Goal: Task Accomplishment & Management: Manage account settings

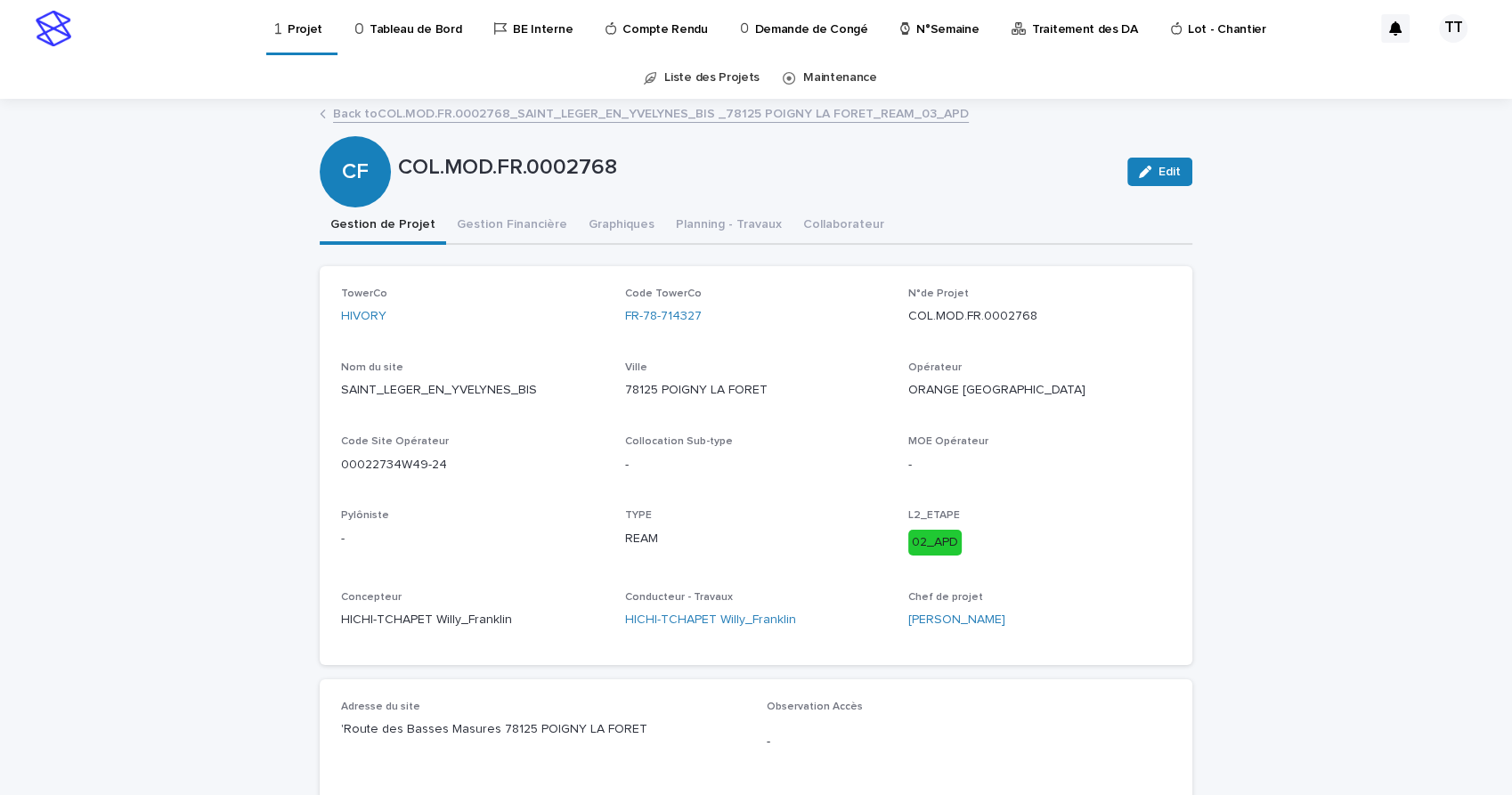
click at [933, 32] on p "N°Semaine" at bounding box center [947, 19] width 62 height 37
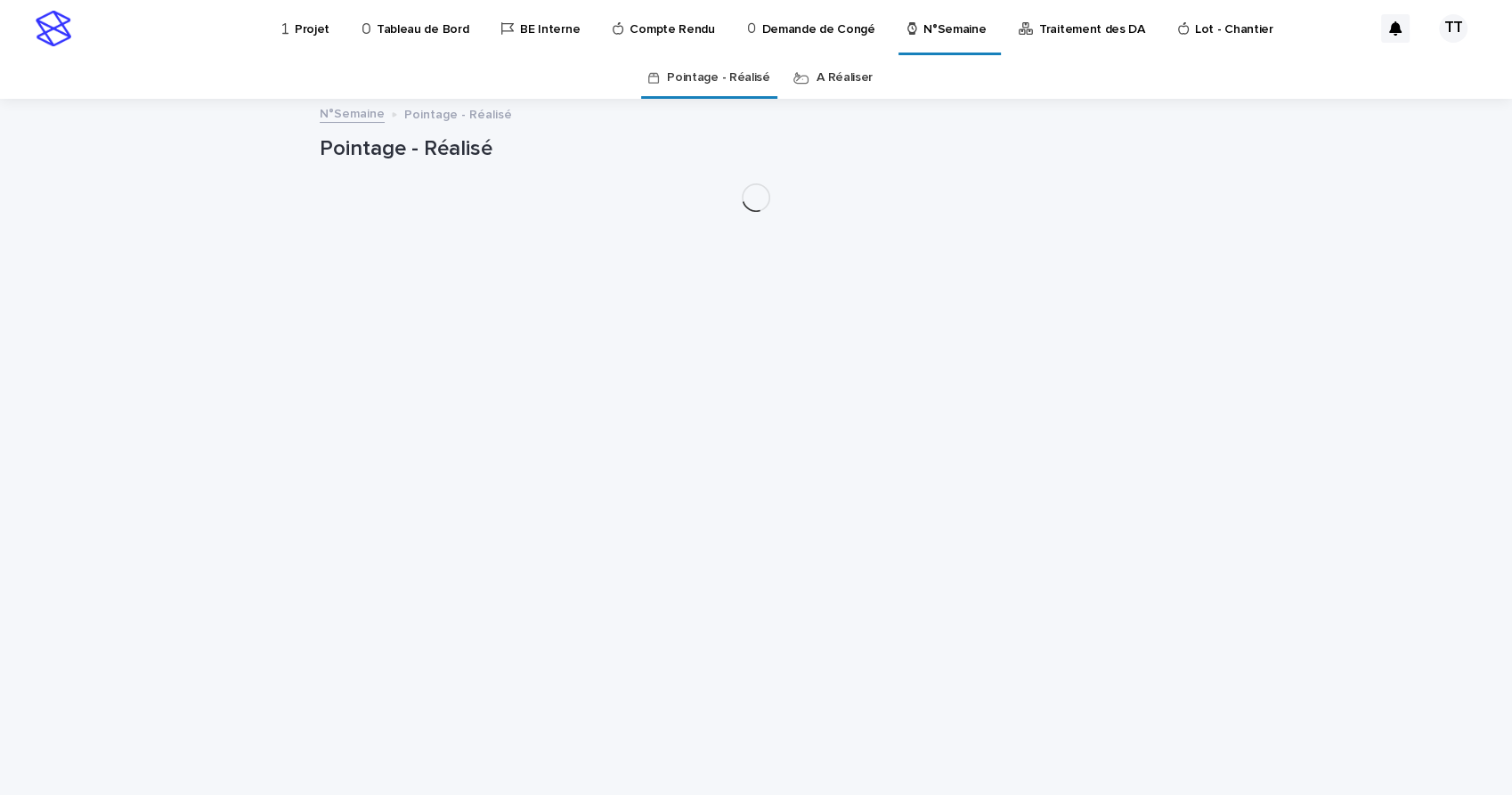
click at [846, 78] on link "A Réaliser" at bounding box center [845, 77] width 56 height 42
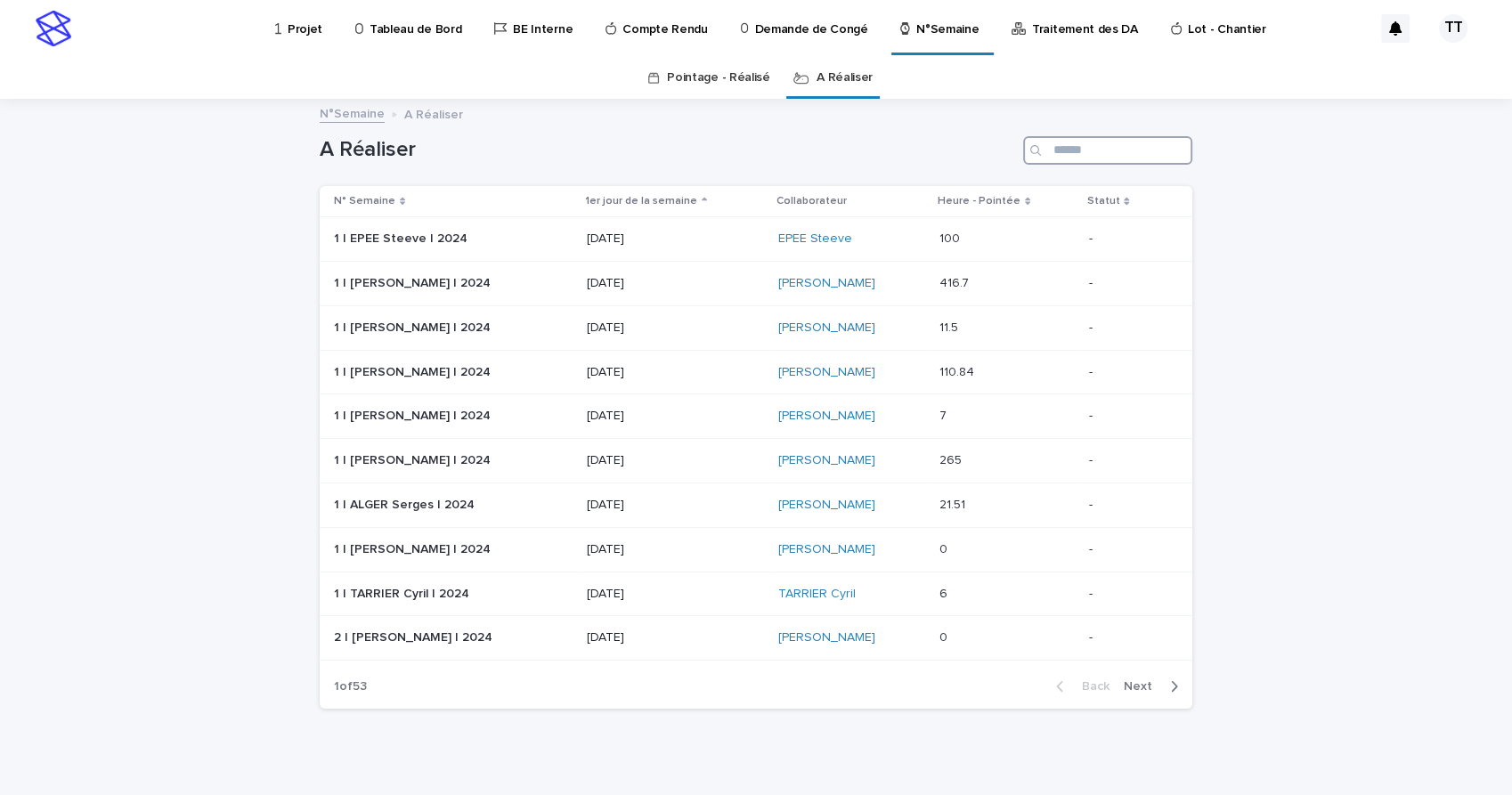
click at [1091, 150] on input "Search" at bounding box center [1108, 150] width 169 height 29
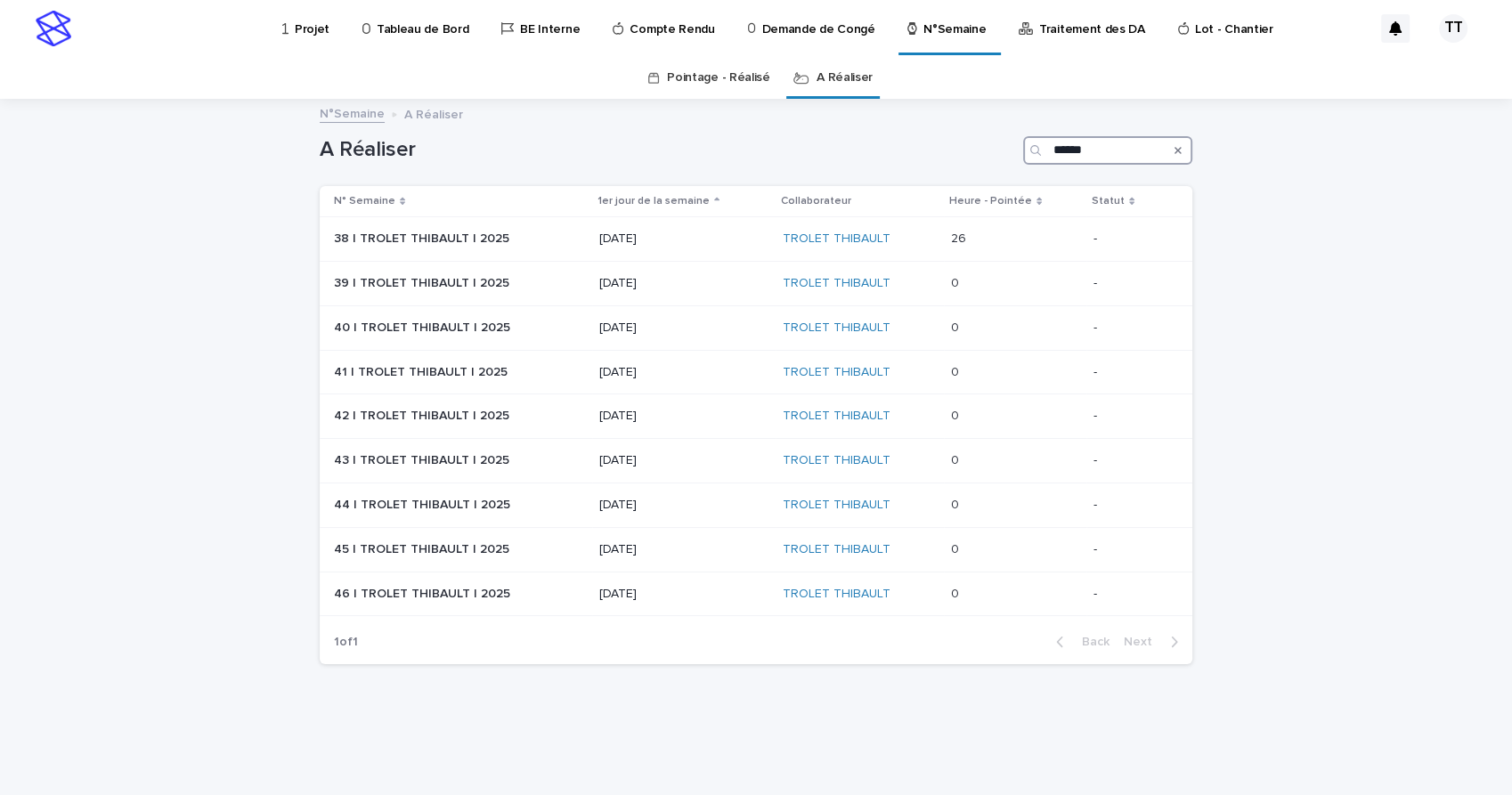
type input "******"
click at [730, 281] on p "[DATE]" at bounding box center [684, 283] width 169 height 15
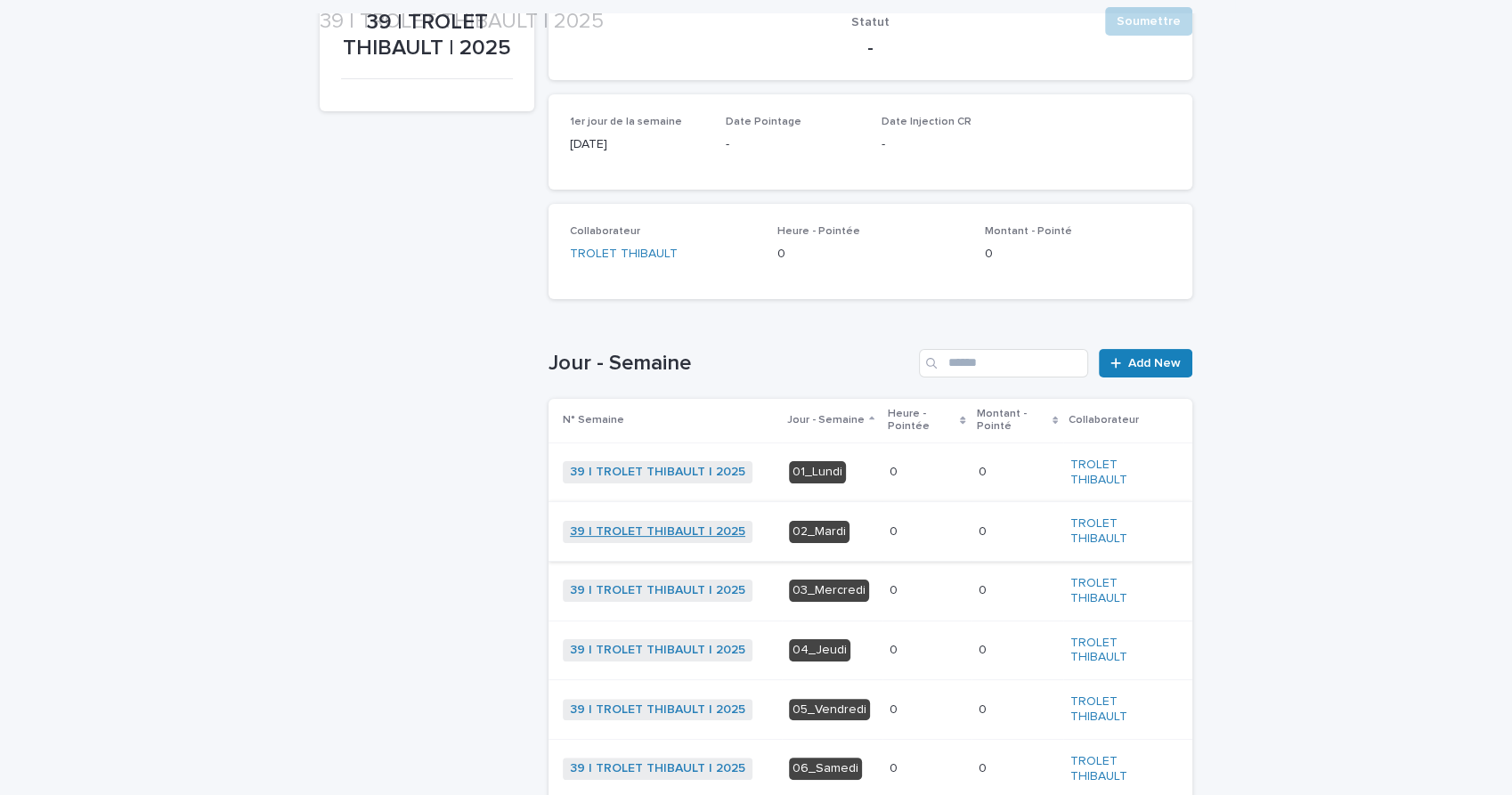
scroll to position [410, 0]
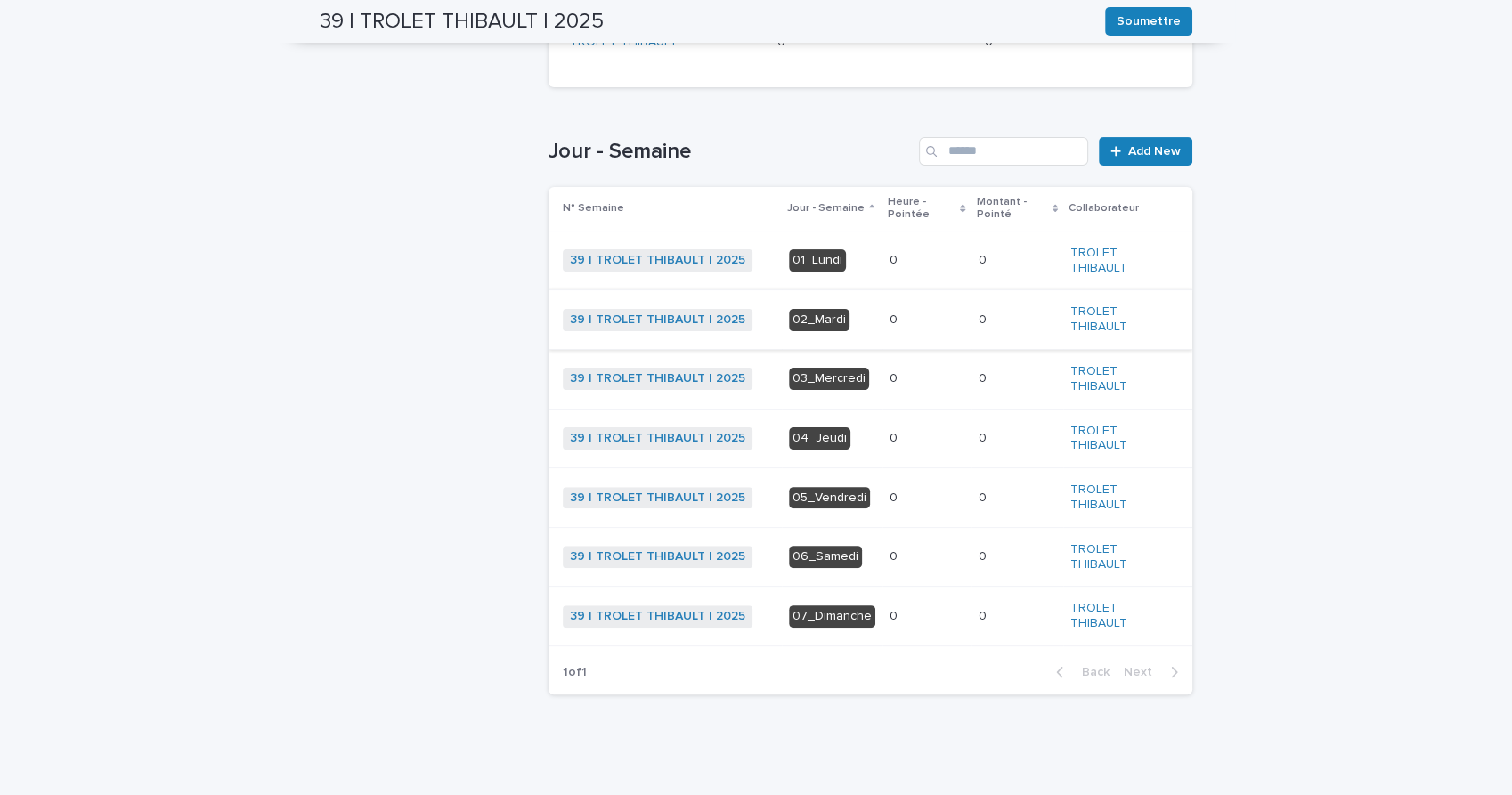
click at [1055, 742] on div "Loading... Saving… Loading... Saving… 39 | TROLET THIBAULT | 2025 [PERSON_NAME]…" at bounding box center [756, 222] width 890 height 1062
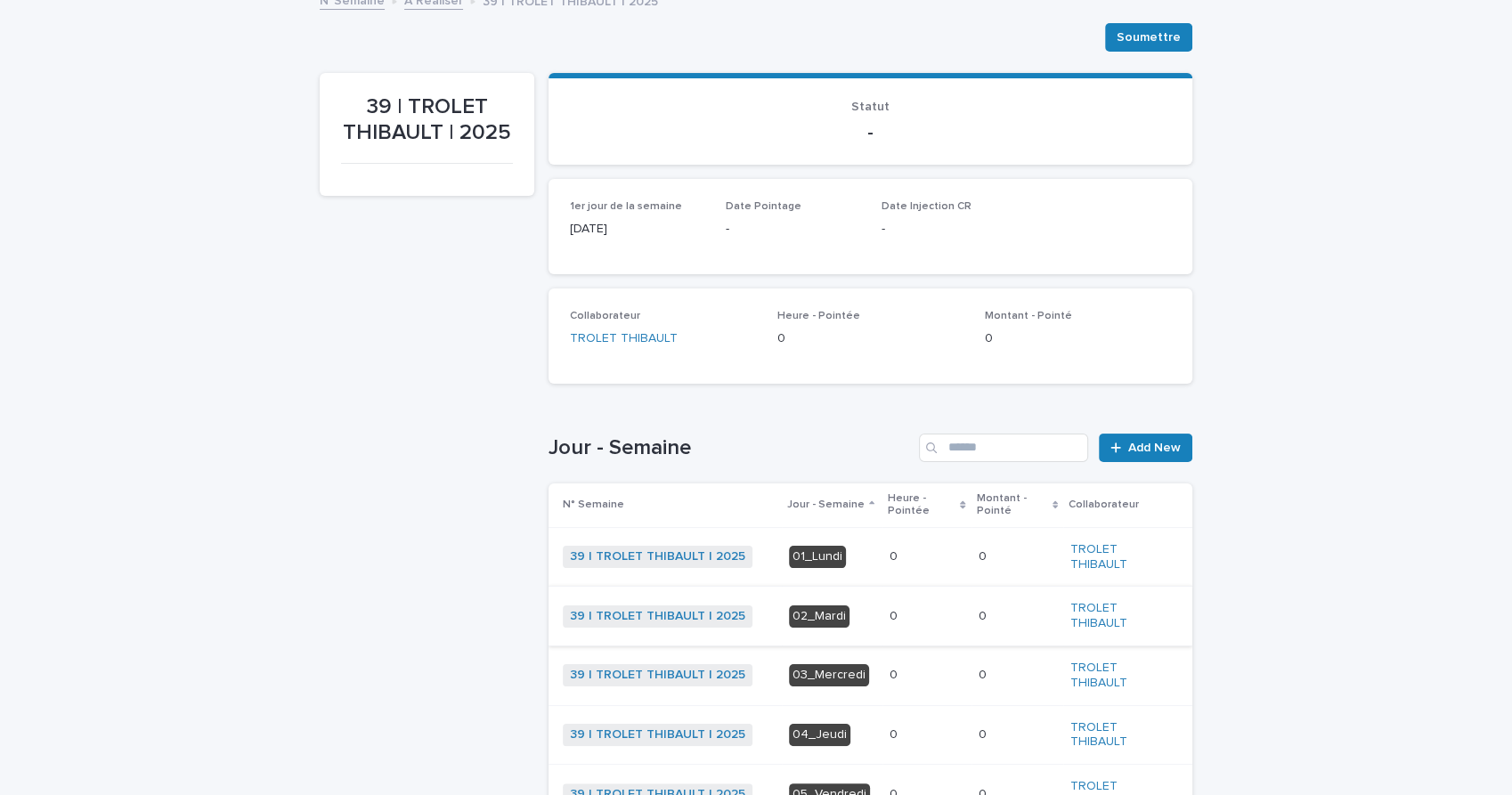
scroll to position [0, 0]
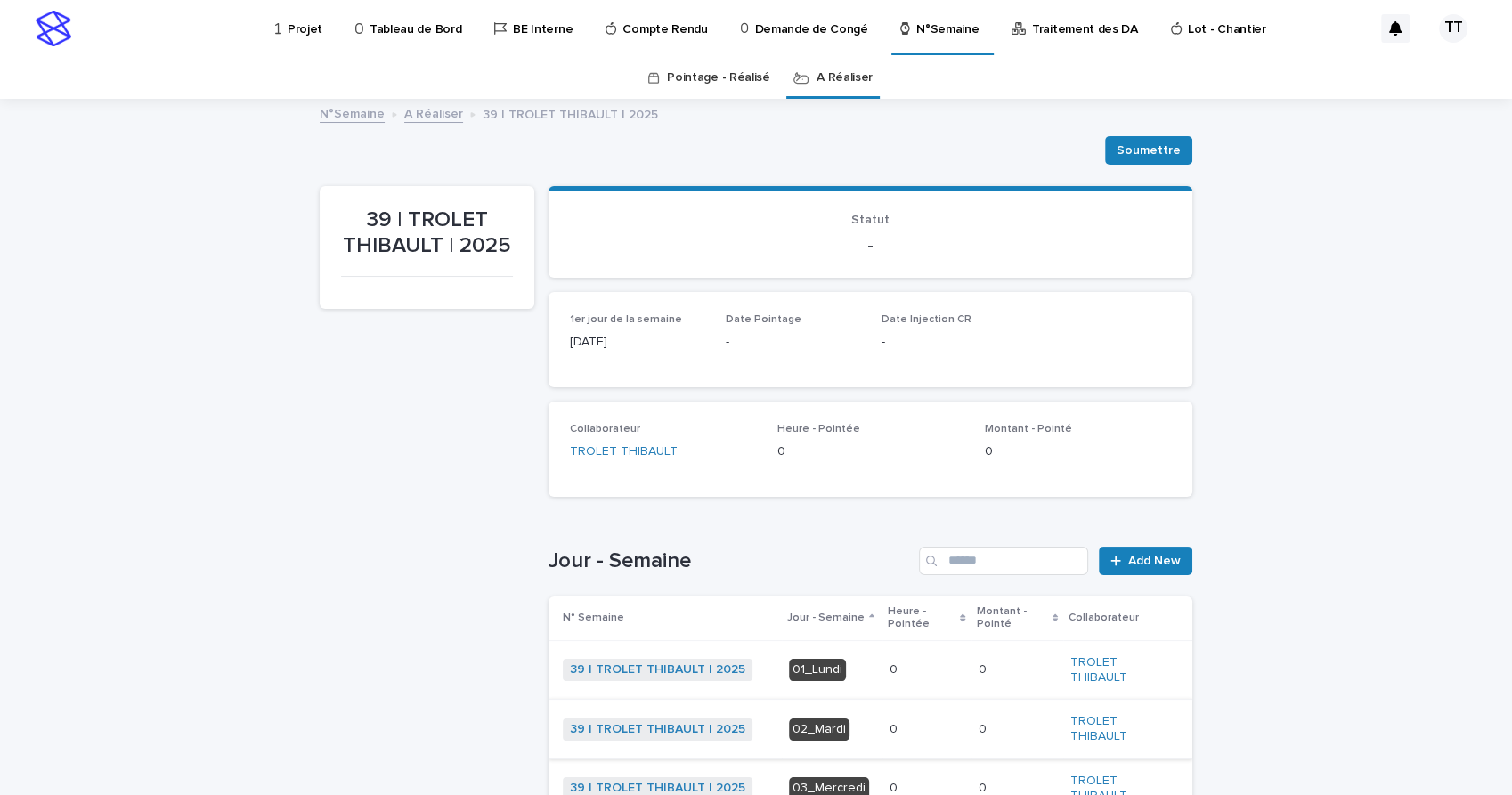
click at [822, 74] on link "A Réaliser" at bounding box center [845, 77] width 56 height 42
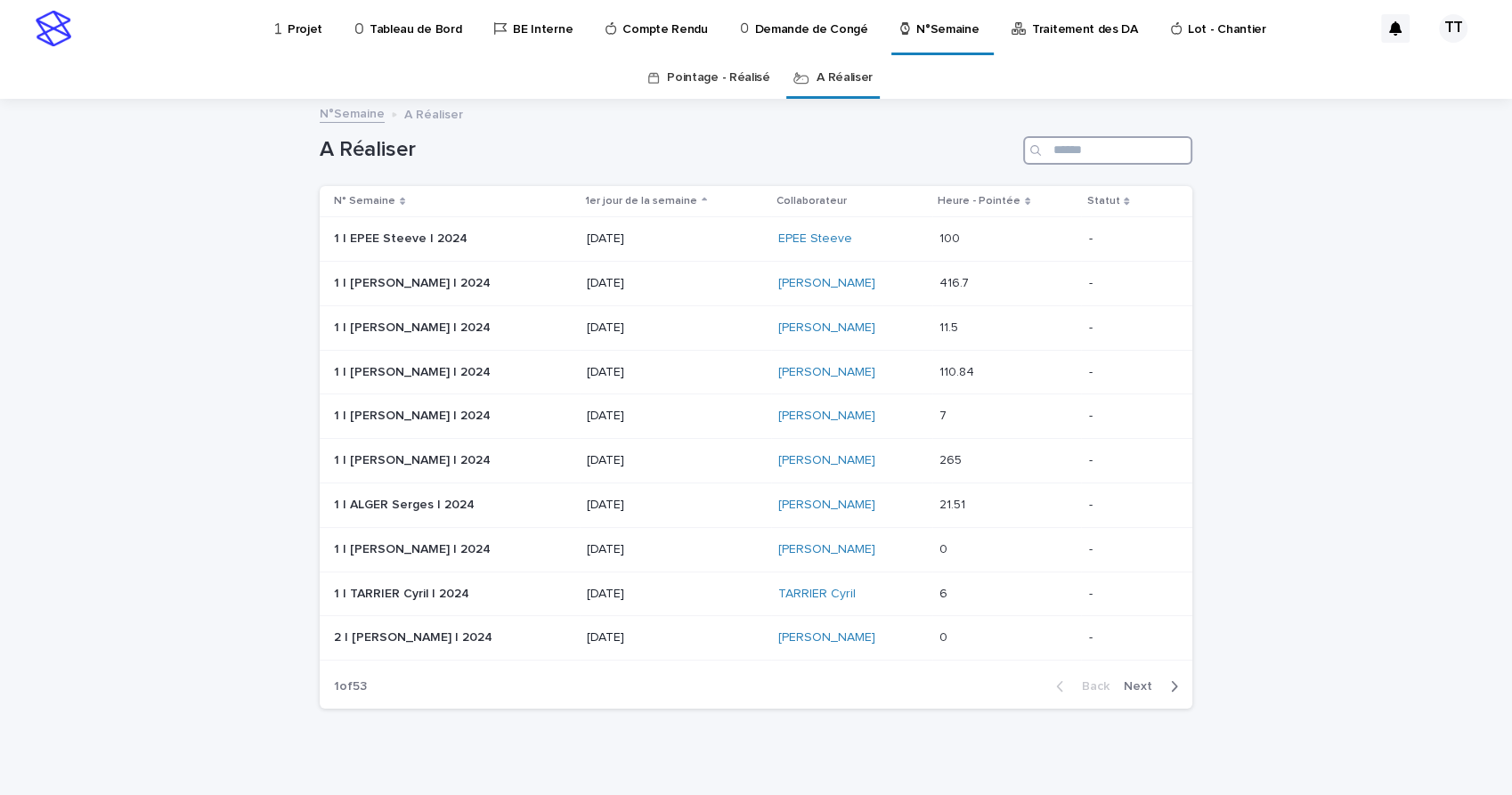
click at [1089, 151] on input "Search" at bounding box center [1108, 150] width 169 height 29
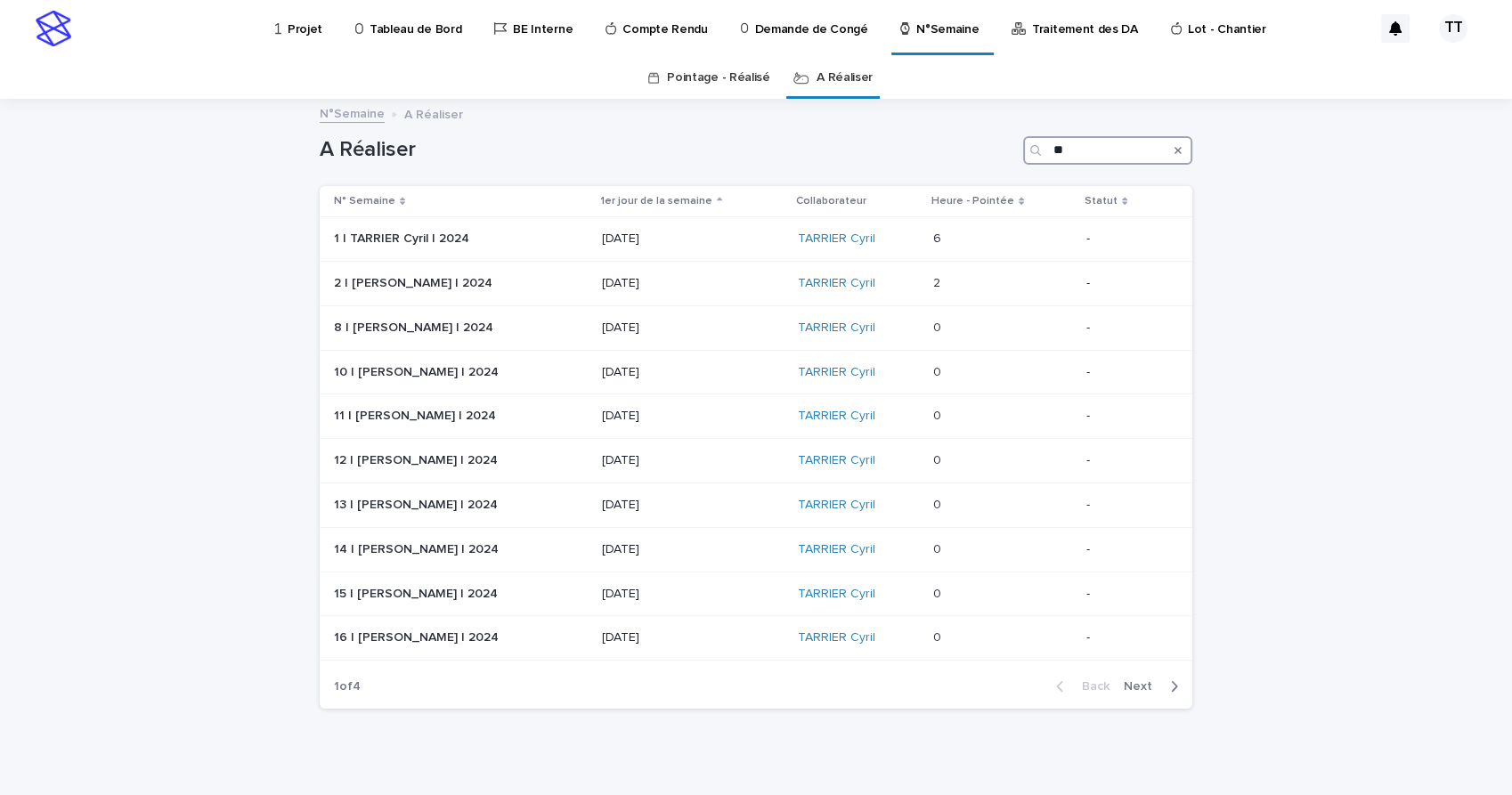
type input "*"
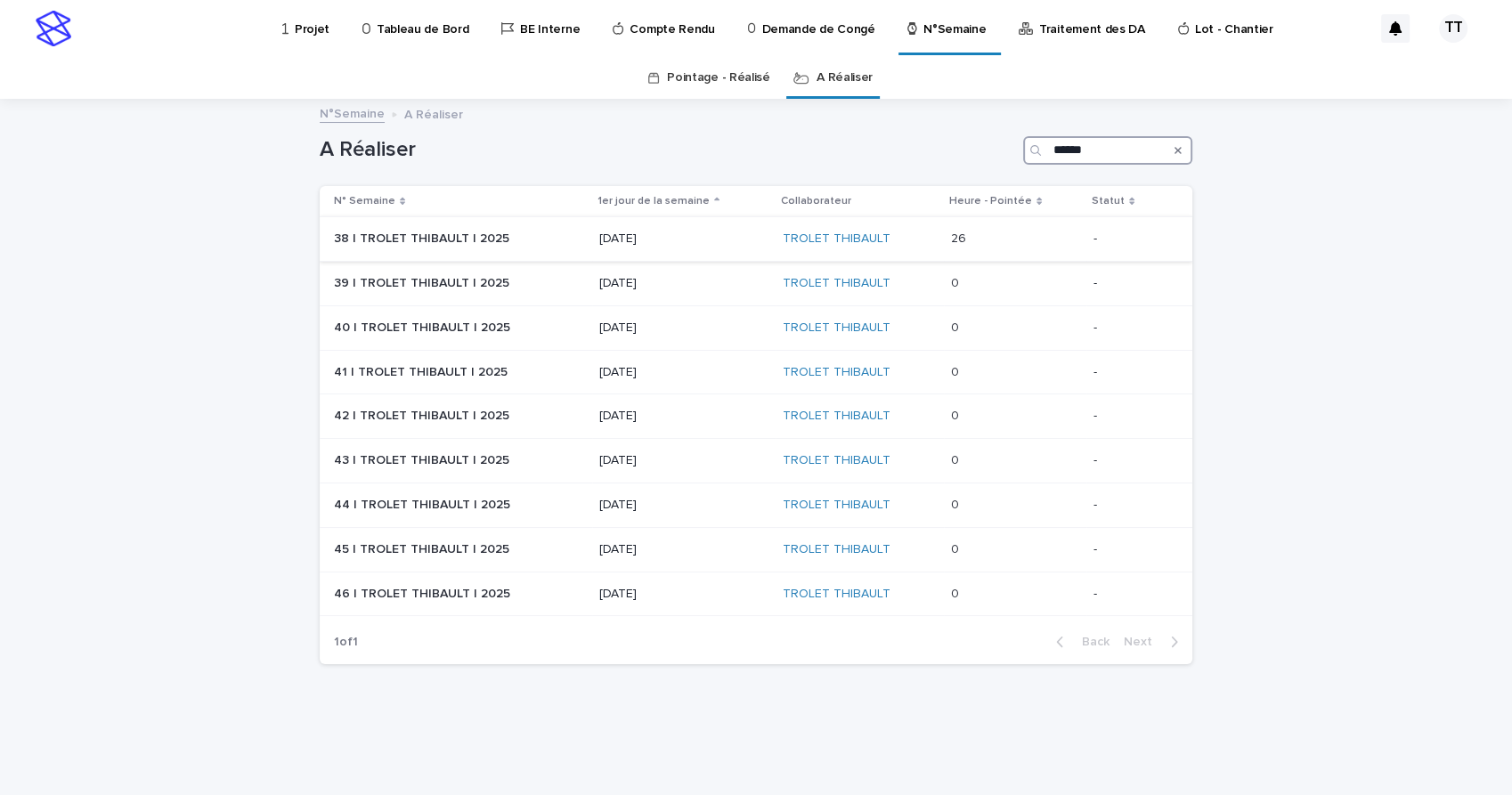
type input "******"
click at [937, 244] on div "TROLET THIBAULT" at bounding box center [860, 239] width 154 height 15
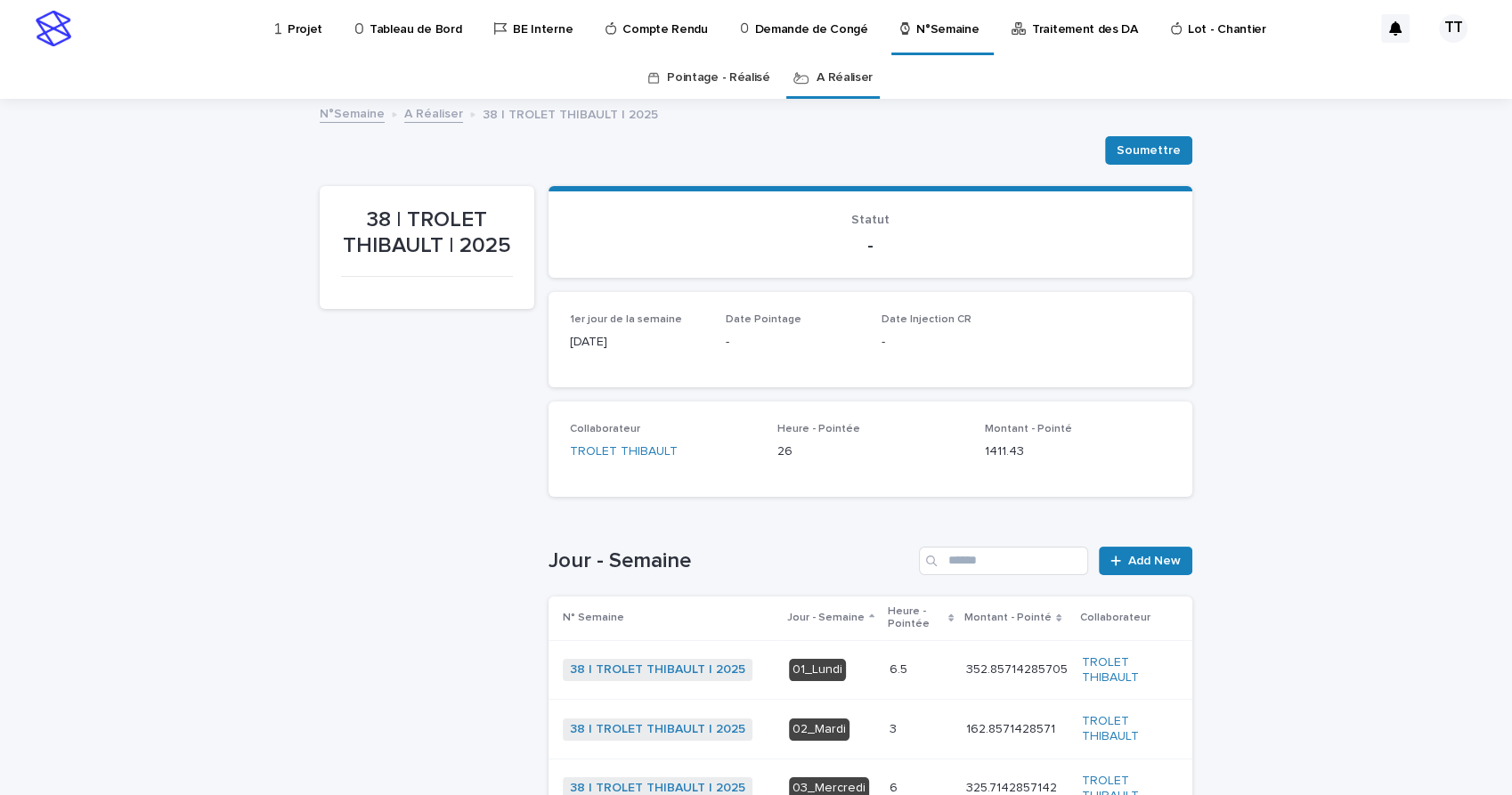
scroll to position [395, 0]
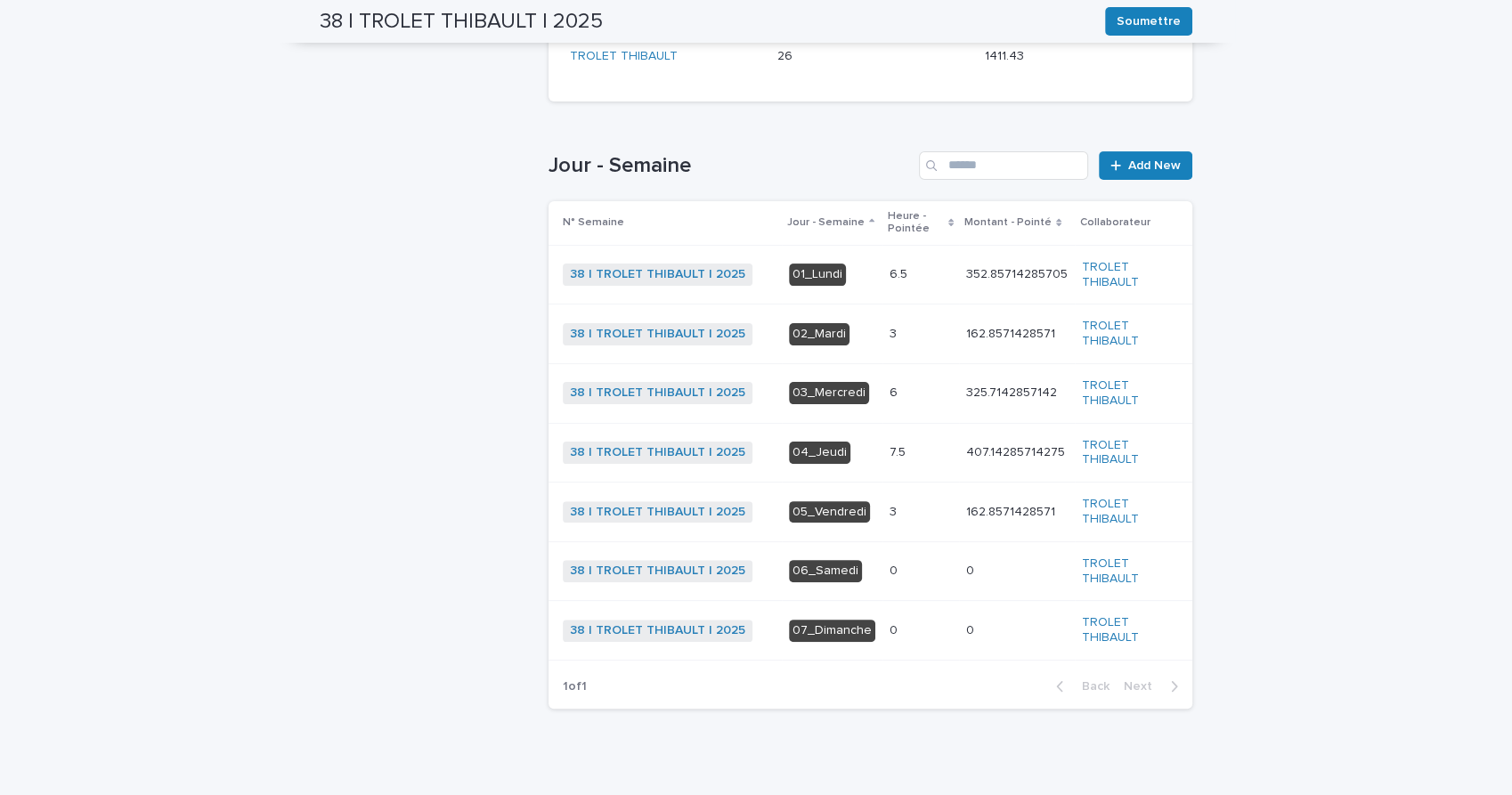
click at [889, 515] on p at bounding box center [920, 512] width 62 height 15
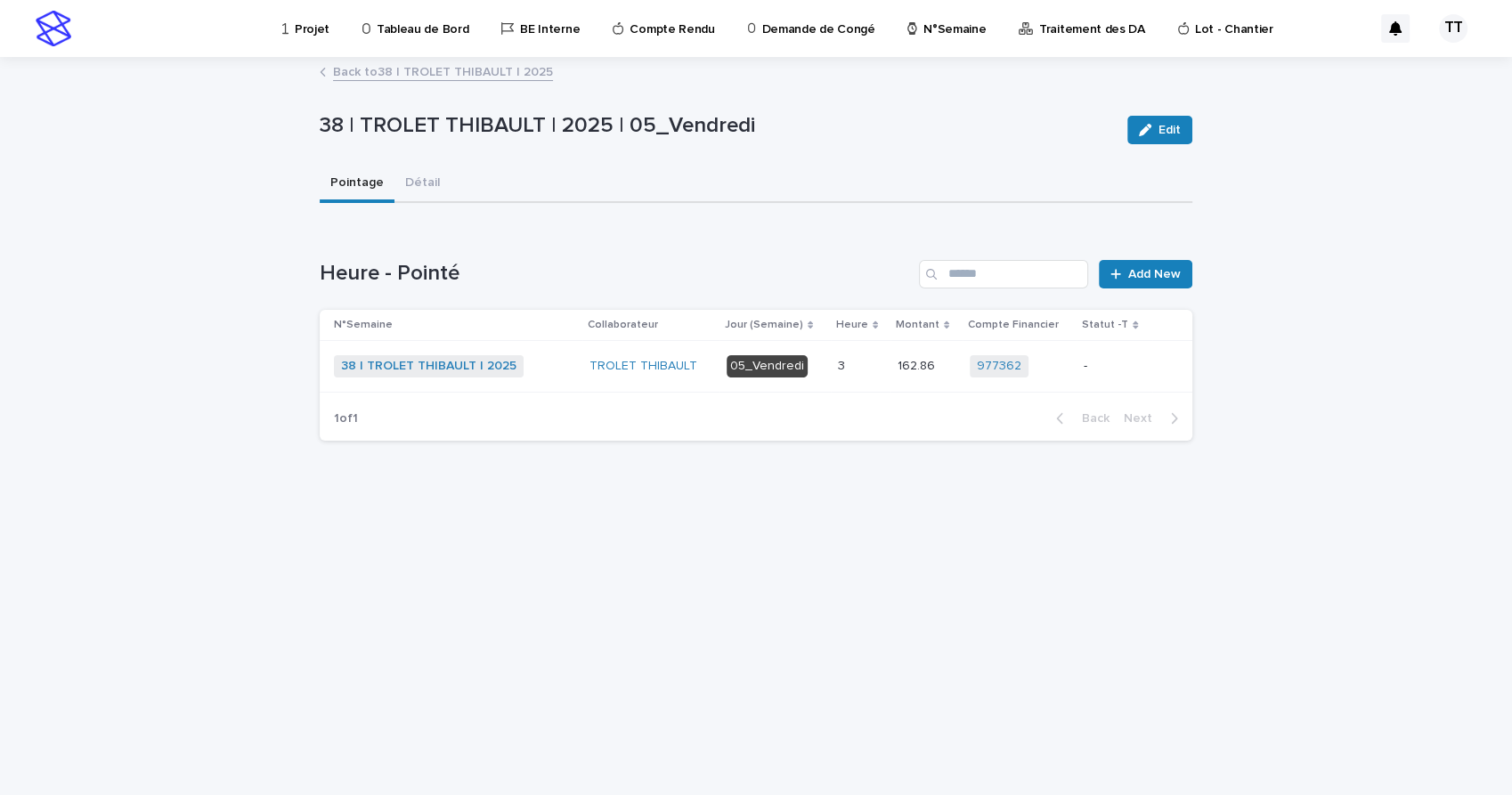
click at [903, 376] on div "162.86 162.86" at bounding box center [927, 366] width 58 height 30
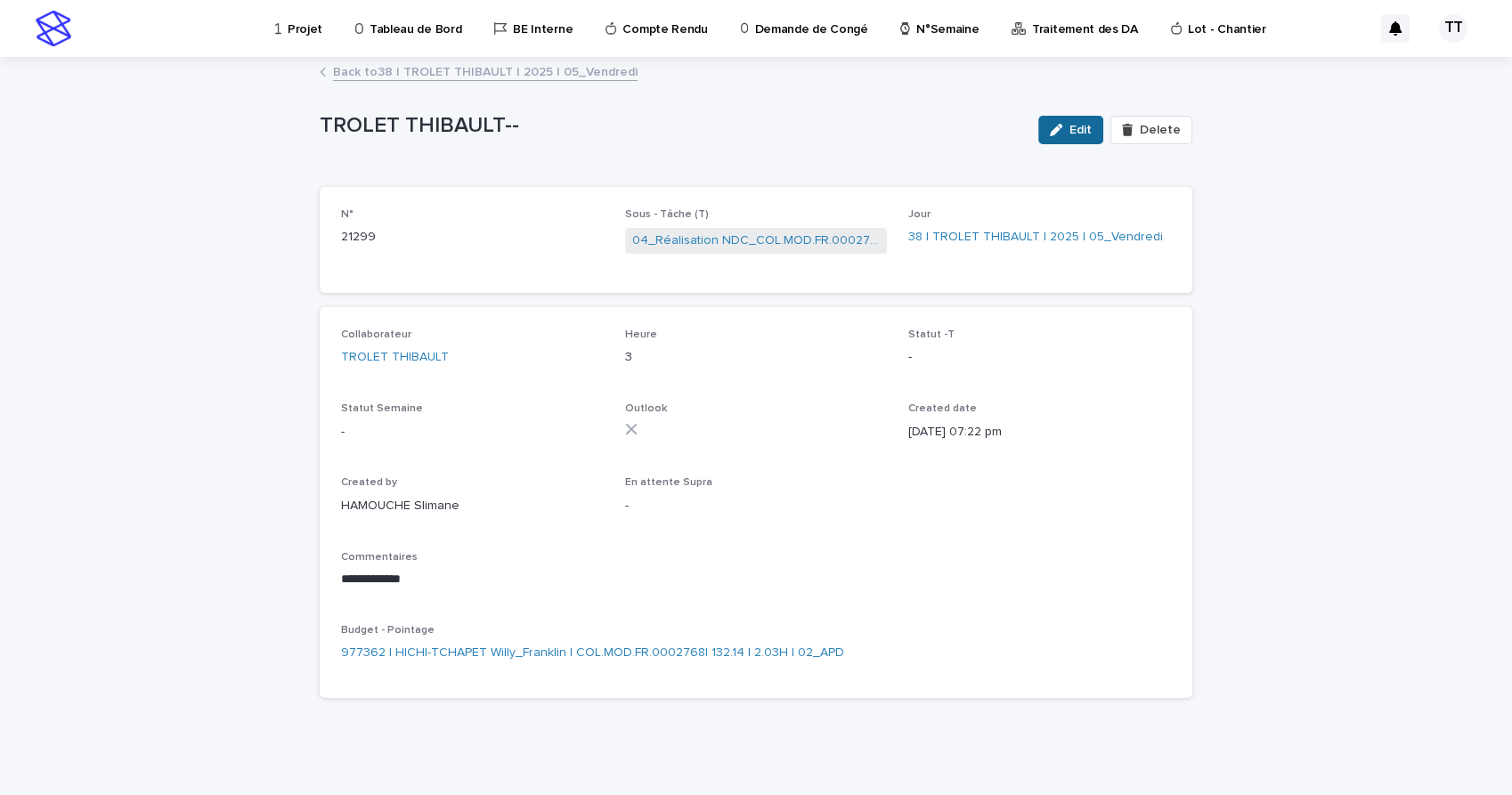
click at [1050, 126] on icon "button" at bounding box center [1056, 129] width 12 height 12
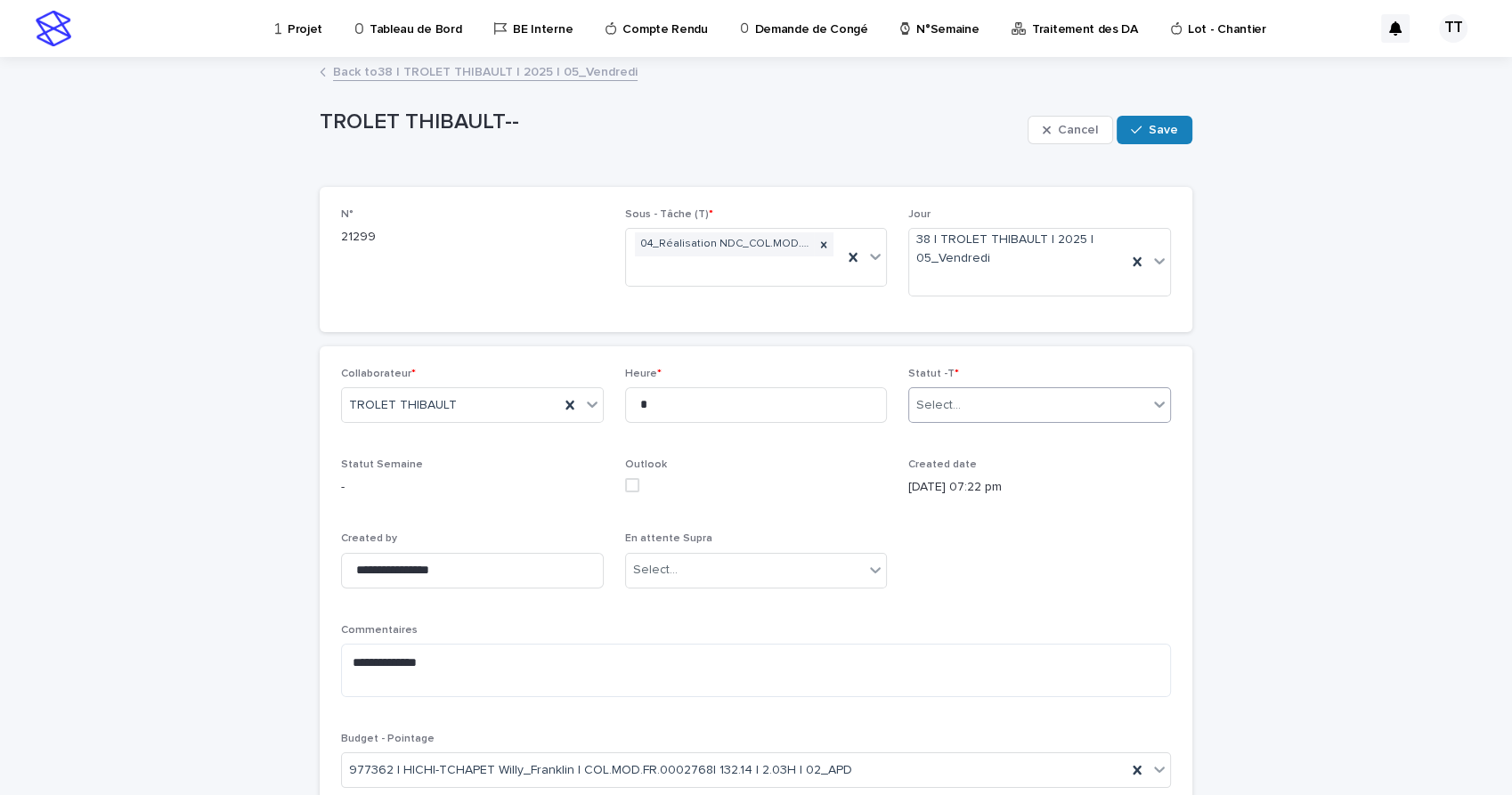
click at [1033, 398] on div "Select..." at bounding box center [1028, 406] width 239 height 30
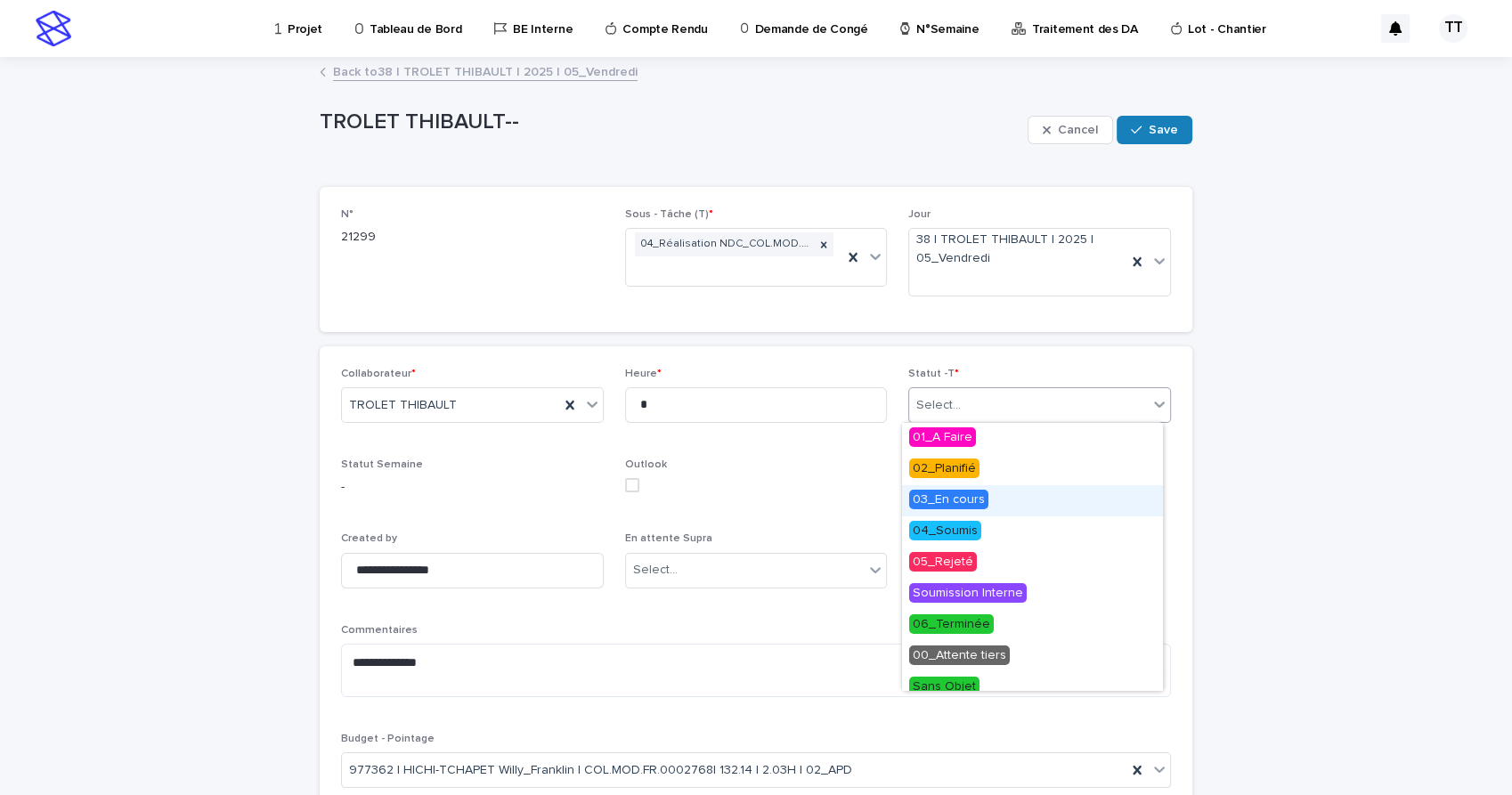
click at [985, 506] on div "03_En cours" at bounding box center [1032, 501] width 261 height 32
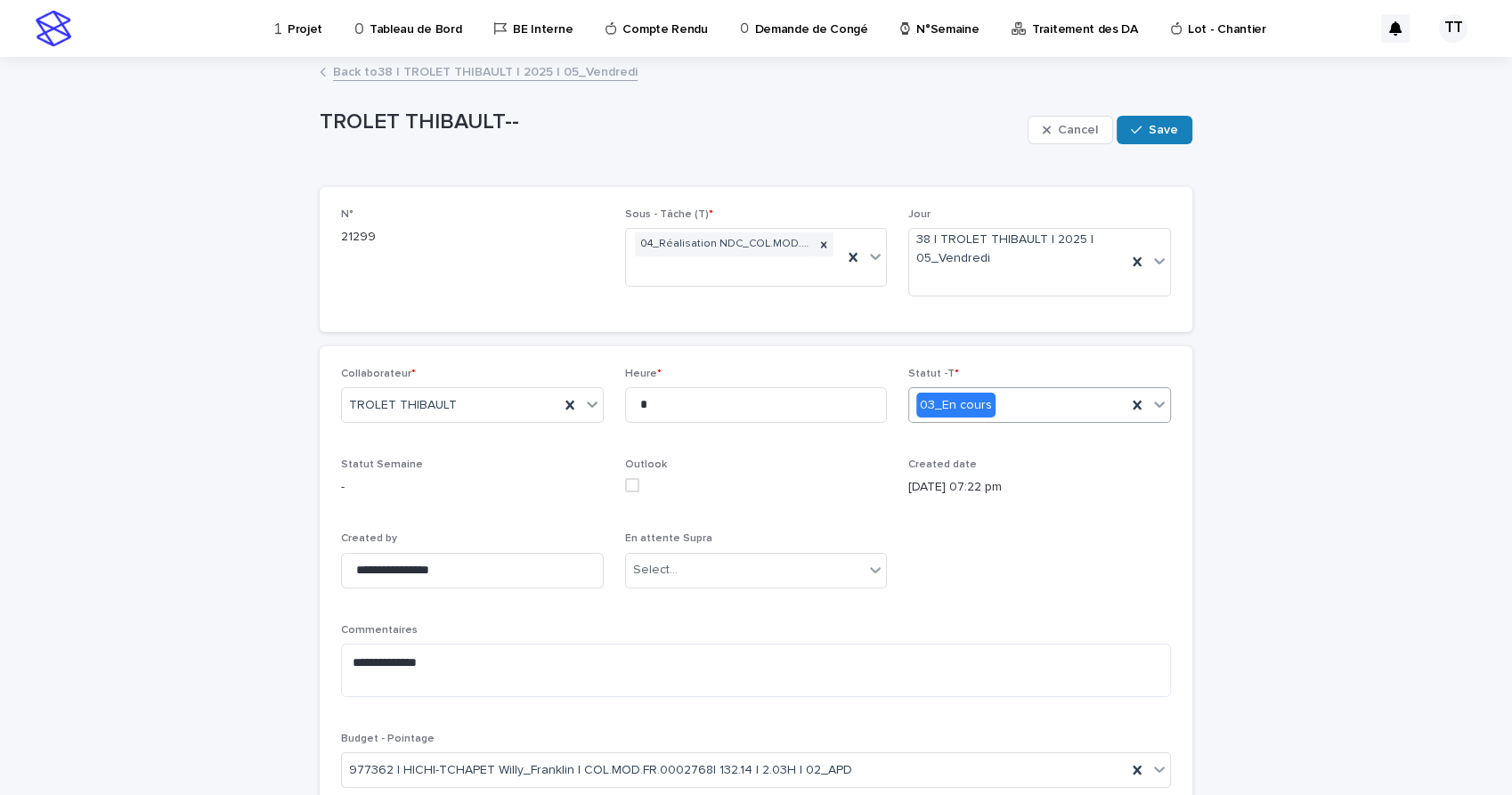
scroll to position [131, 0]
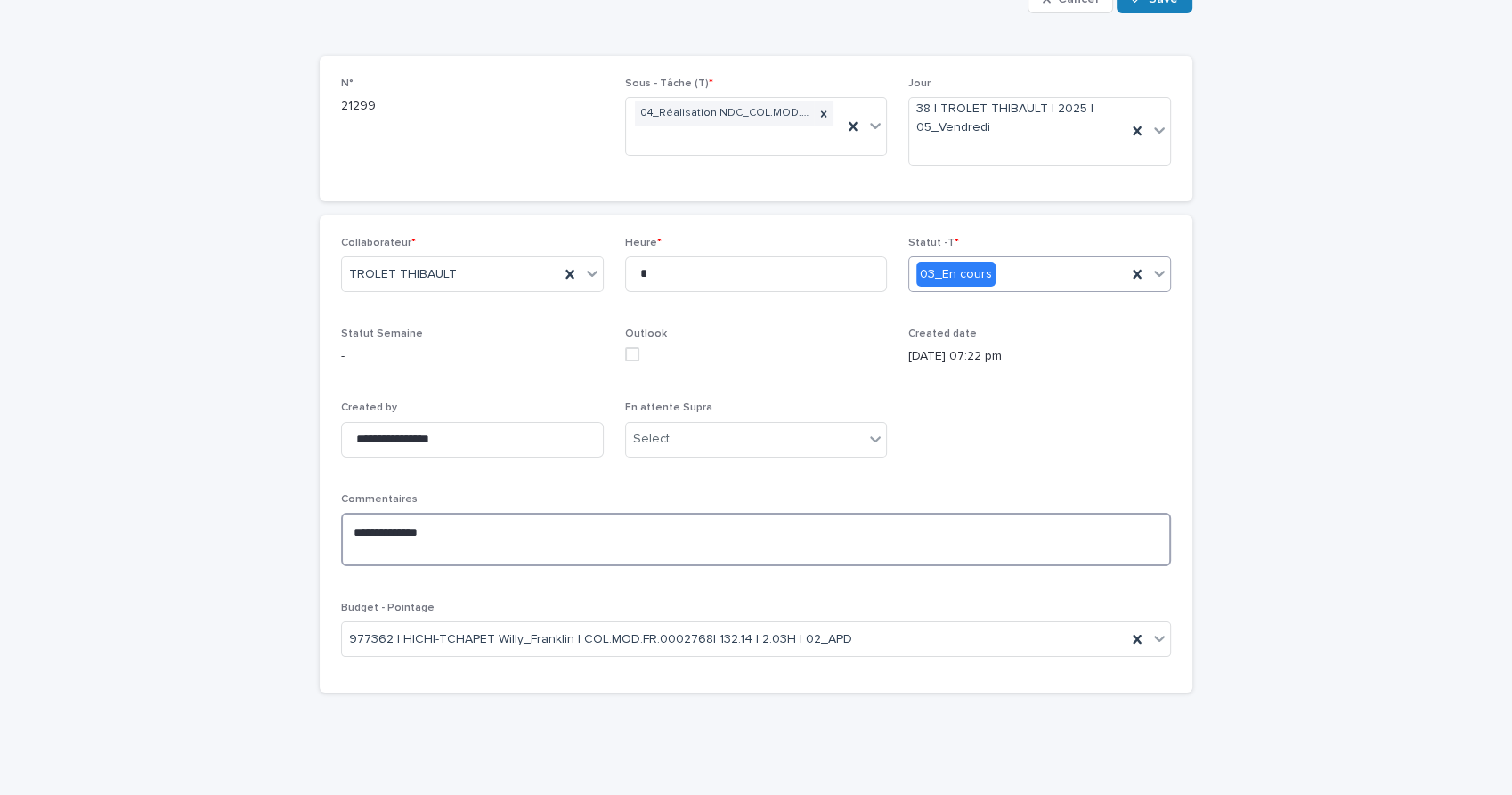
click at [599, 539] on textarea "**********" at bounding box center [756, 539] width 830 height 53
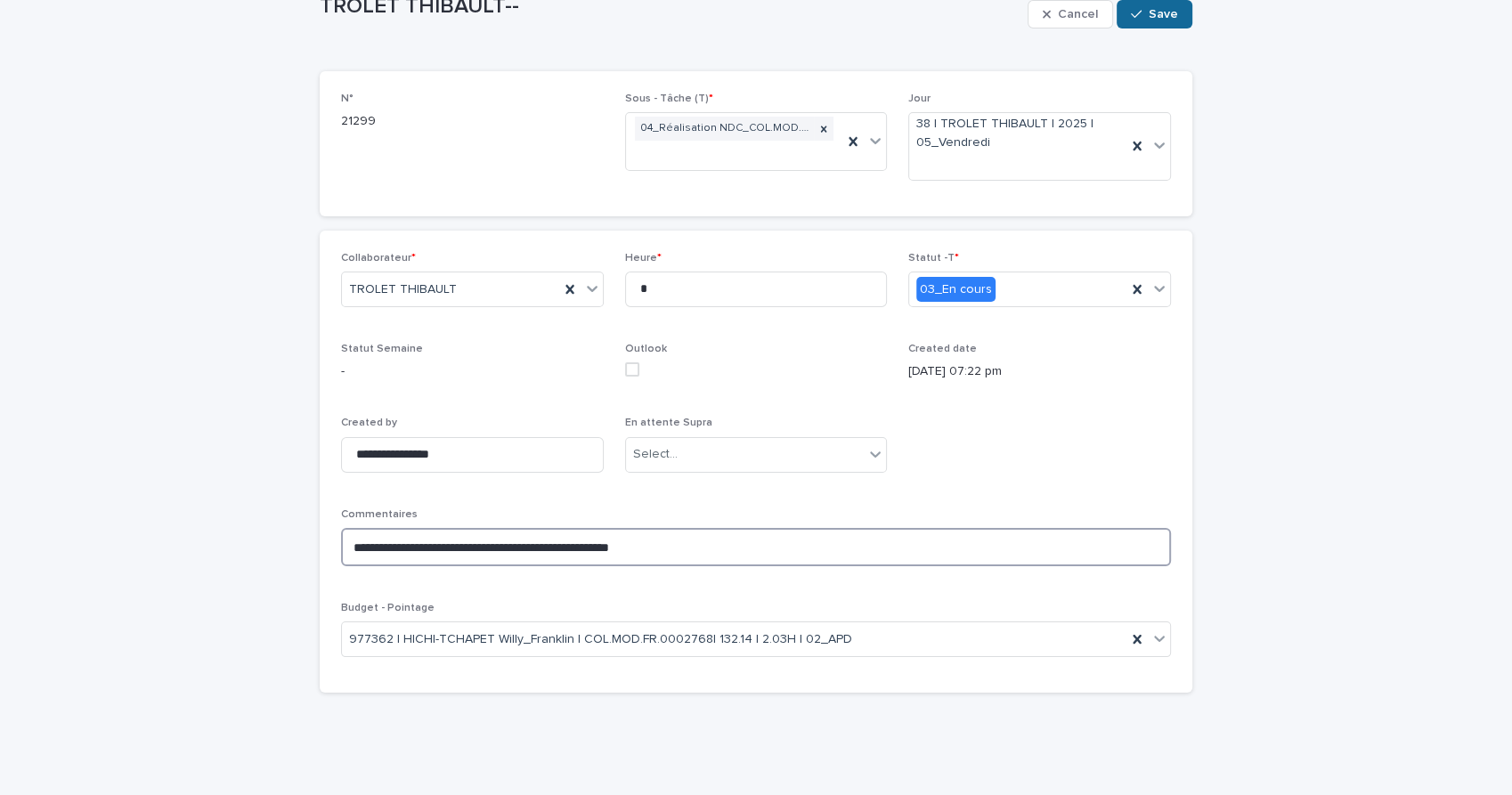
type textarea "**********"
click at [1139, 5] on button "Save" at bounding box center [1153, 14] width 75 height 29
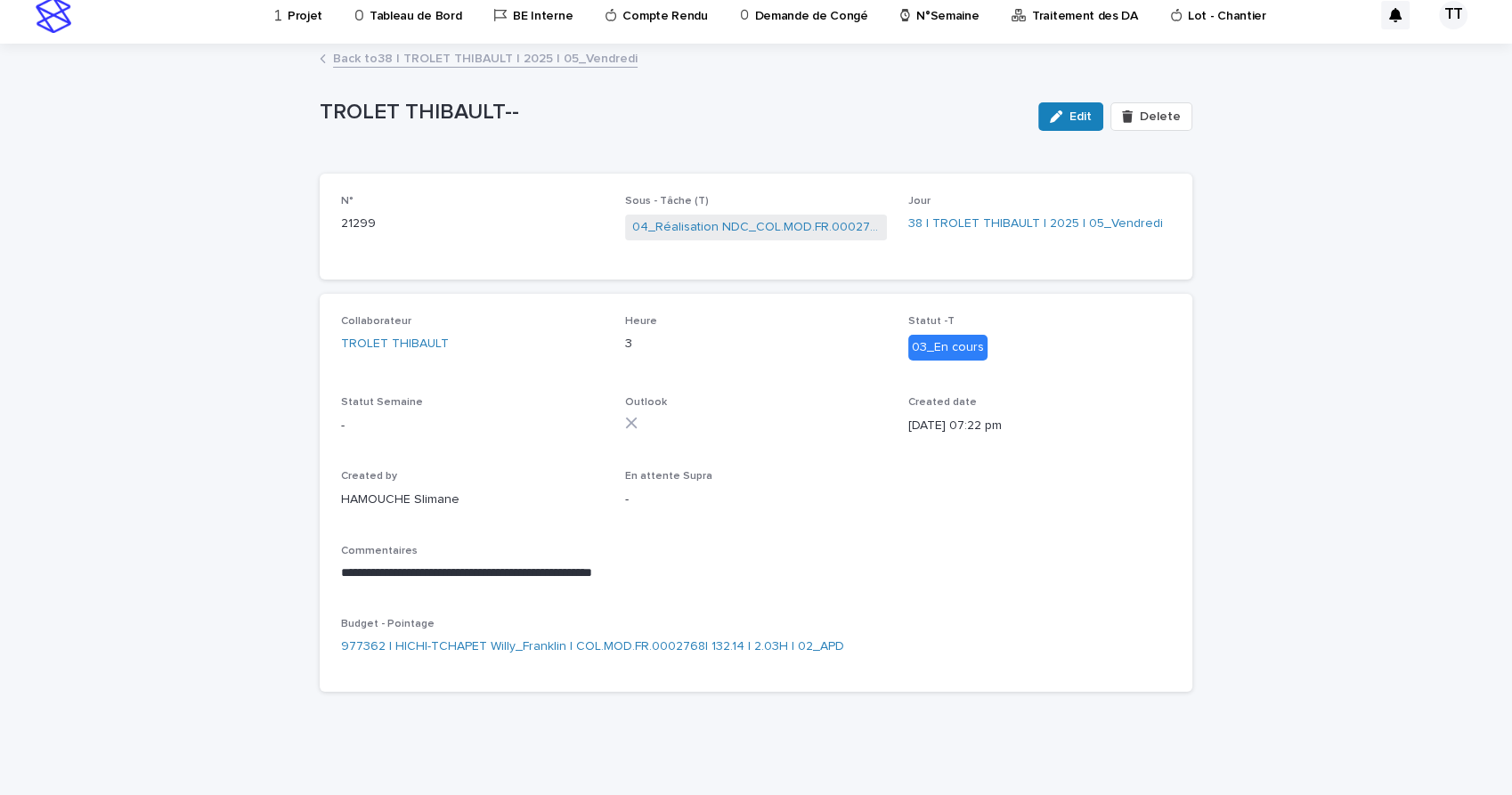
scroll to position [12, 0]
